Goal: Information Seeking & Learning: Check status

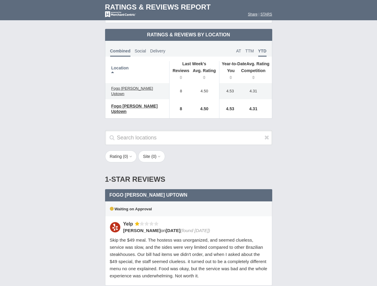
scroll to position [289, 0]
click at [188, 151] on div "Rating ( 0 ) 1 2 3 4 5 Site ( 0 ) Group Social Site Google Yelp 1" at bounding box center [188, 160] width 179 height 18
click at [137, 67] on th "Location" at bounding box center [137, 72] width 64 height 22
click at [179, 70] on th "Reviews" at bounding box center [179, 75] width 20 height 17
click at [204, 70] on th "Avg. Rating" at bounding box center [204, 75] width 30 height 17
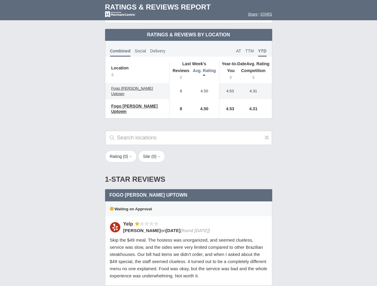
click at [229, 70] on th "You" at bounding box center [228, 75] width 18 height 17
click at [255, 70] on th "Competition" at bounding box center [255, 75] width 34 height 17
click at [189, 202] on div "Waiting on Approval" at bounding box center [188, 209] width 167 height 15
click at [267, 135] on icon at bounding box center [266, 138] width 5 height 6
click at [121, 151] on button "Rating ( 0 )" at bounding box center [121, 157] width 32 height 12
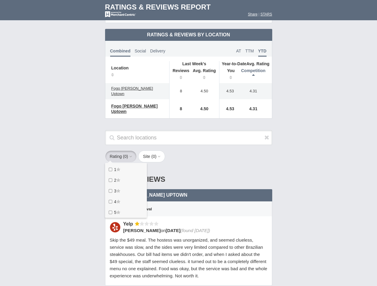
click at [153, 151] on button "Site ( 0 )" at bounding box center [151, 157] width 27 height 12
